Goal: Transaction & Acquisition: Purchase product/service

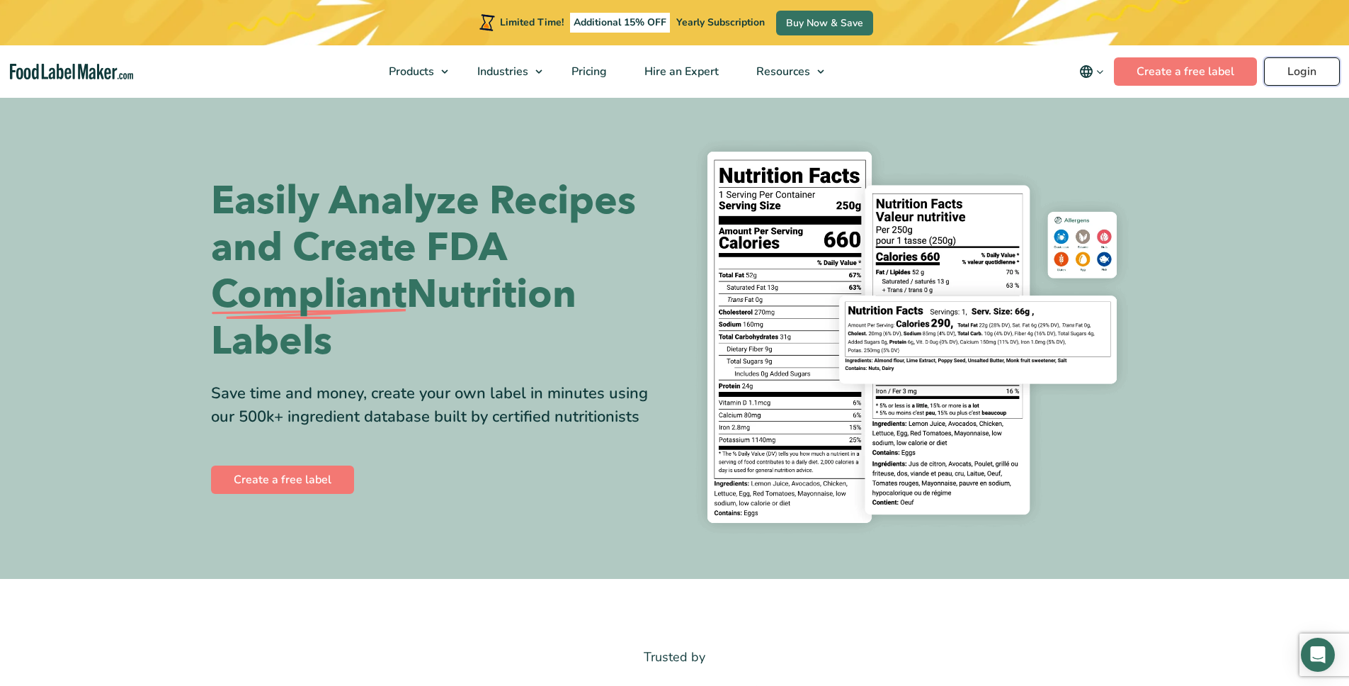
click at [1284, 81] on link "Login" at bounding box center [1302, 71] width 76 height 28
click at [579, 68] on span "Pricing" at bounding box center [587, 72] width 41 height 16
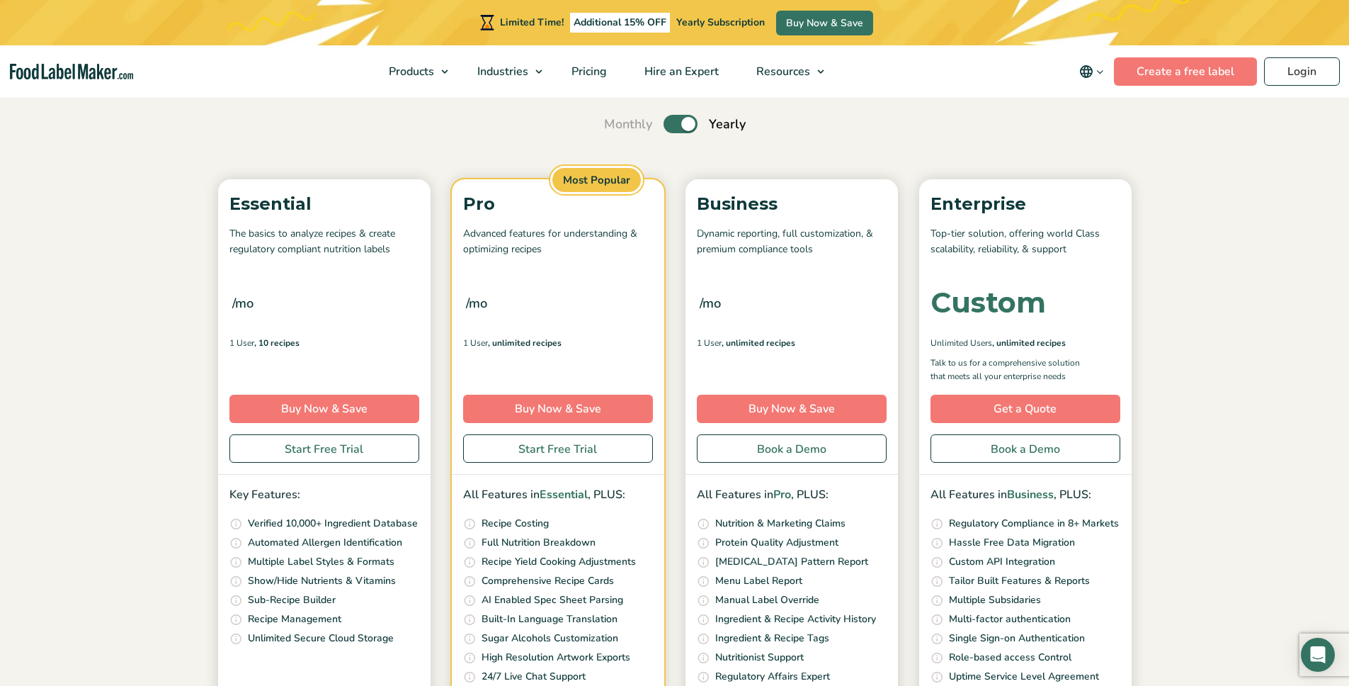
scroll to position [263, 0]
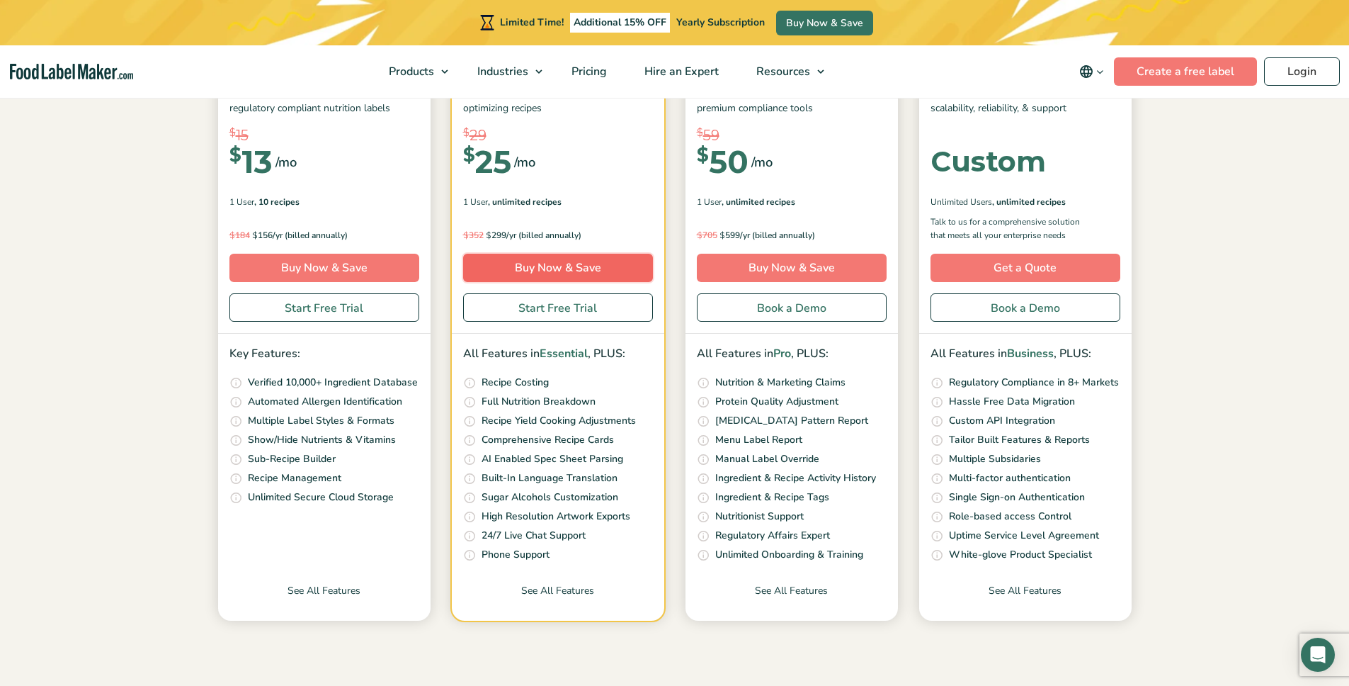
click at [570, 271] on link "Buy Now & Save" at bounding box center [558, 268] width 190 height 28
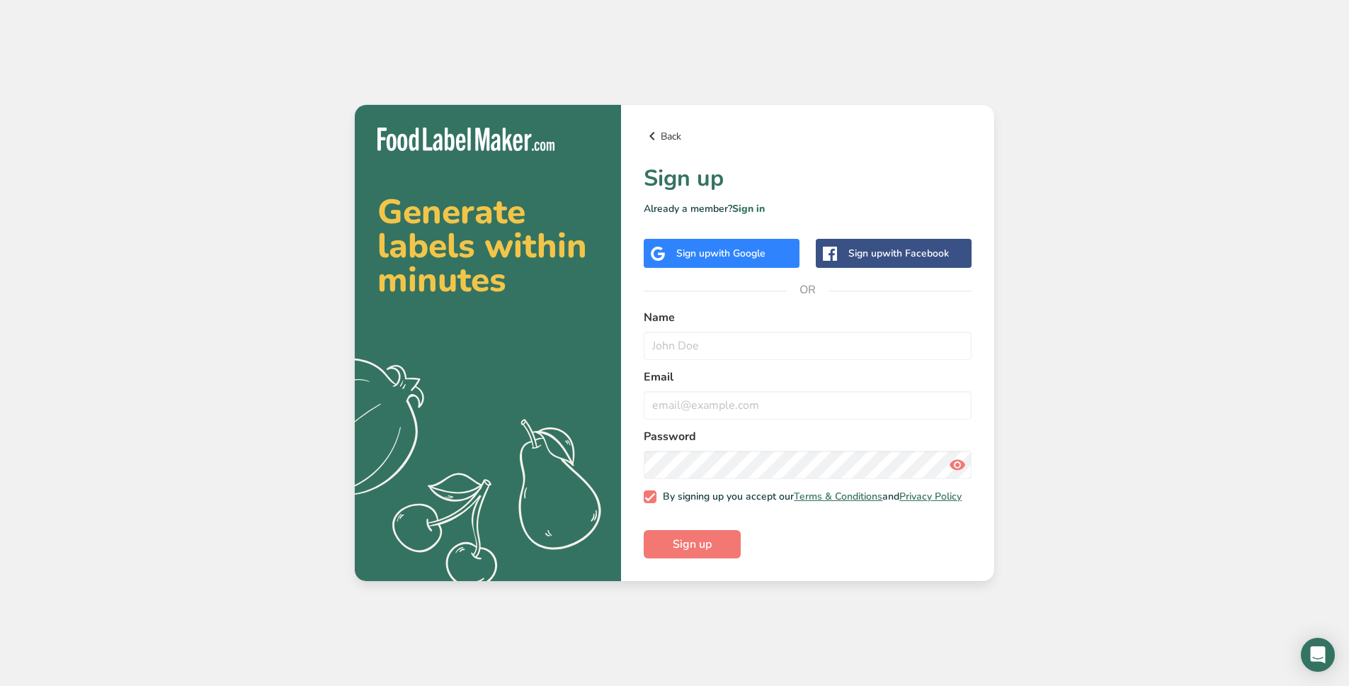
click at [660, 137] on link "Back" at bounding box center [808, 135] width 328 height 17
